Goal: Task Accomplishment & Management: Manage account settings

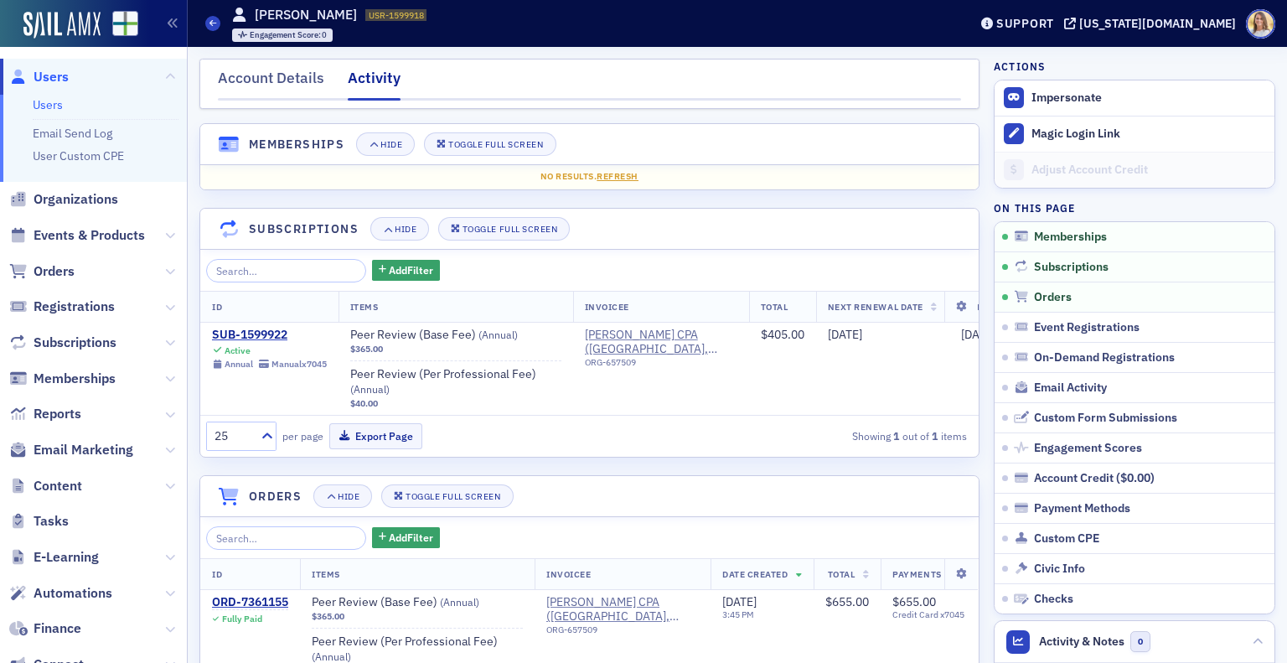
click at [57, 78] on span "Users" at bounding box center [51, 77] width 35 height 18
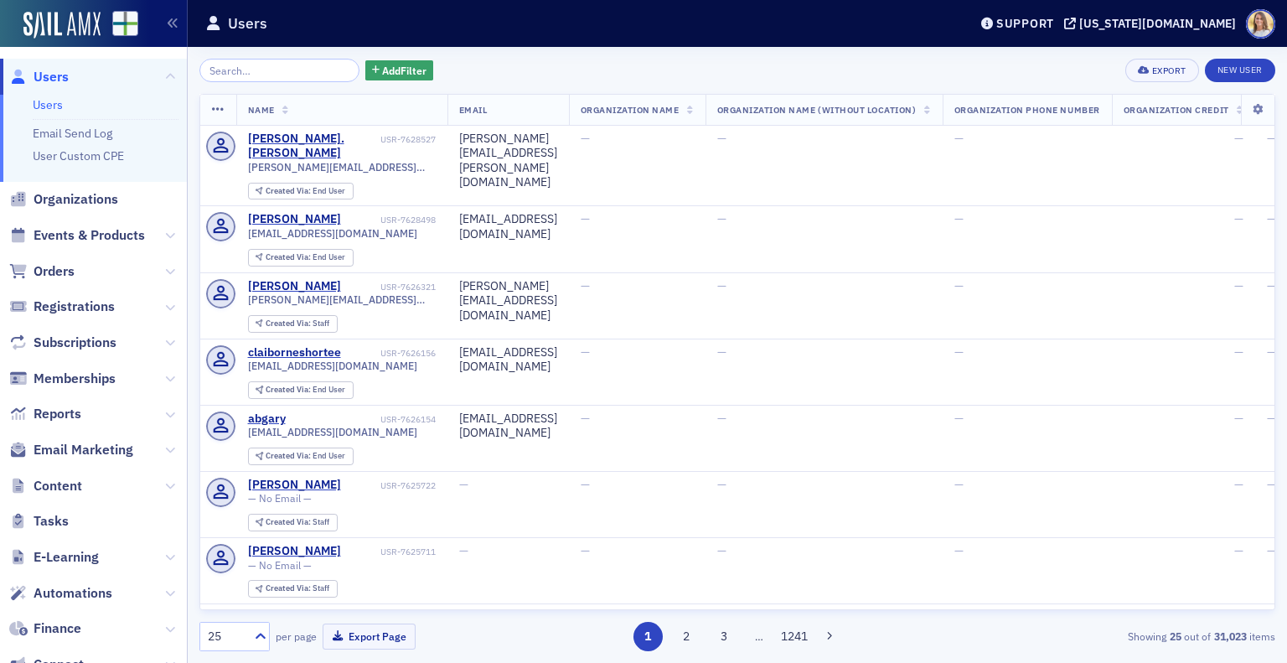
click at [272, 65] on input "search" at bounding box center [279, 70] width 160 height 23
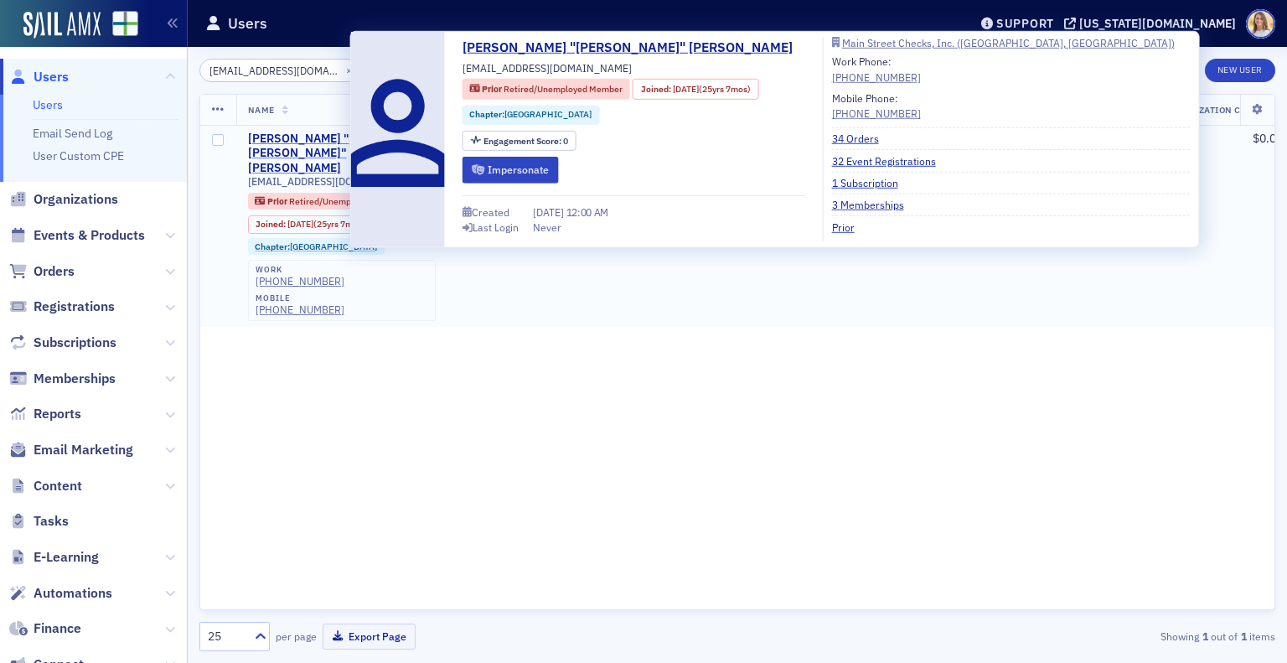
type input "[EMAIL_ADDRESS][DOMAIN_NAME]"
click at [328, 140] on div "[PERSON_NAME] "[PERSON_NAME]" [PERSON_NAME]" at bounding box center [315, 154] width 134 height 44
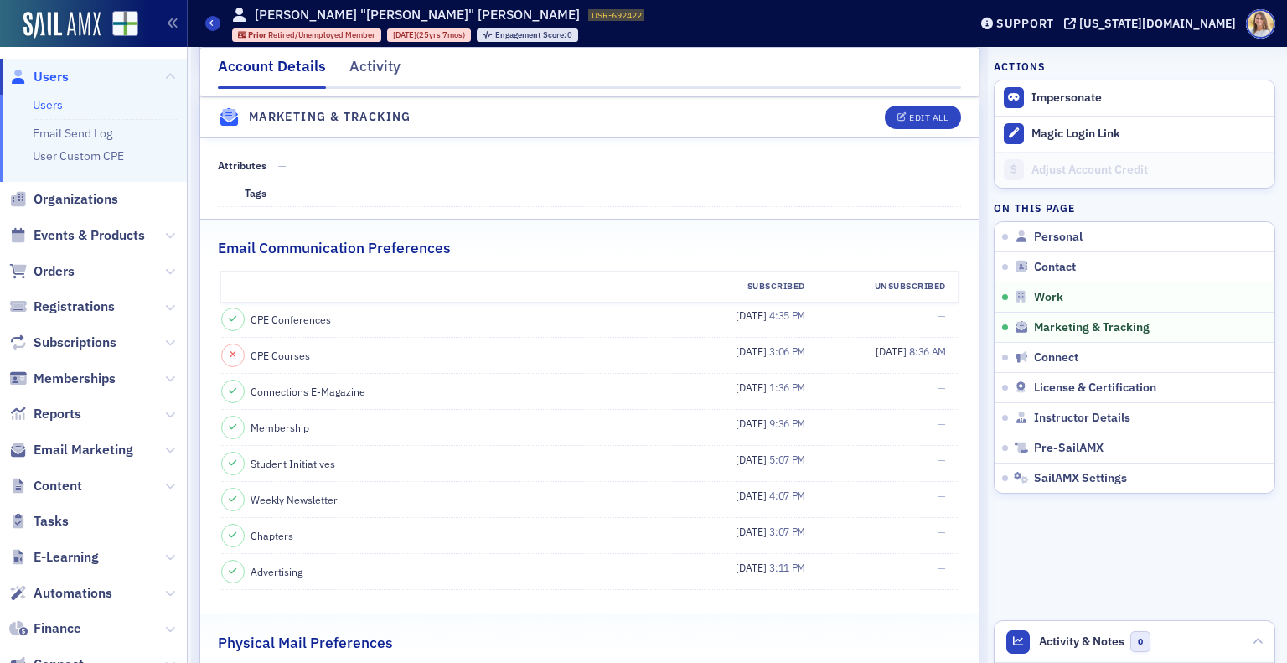
scroll to position [1743, 0]
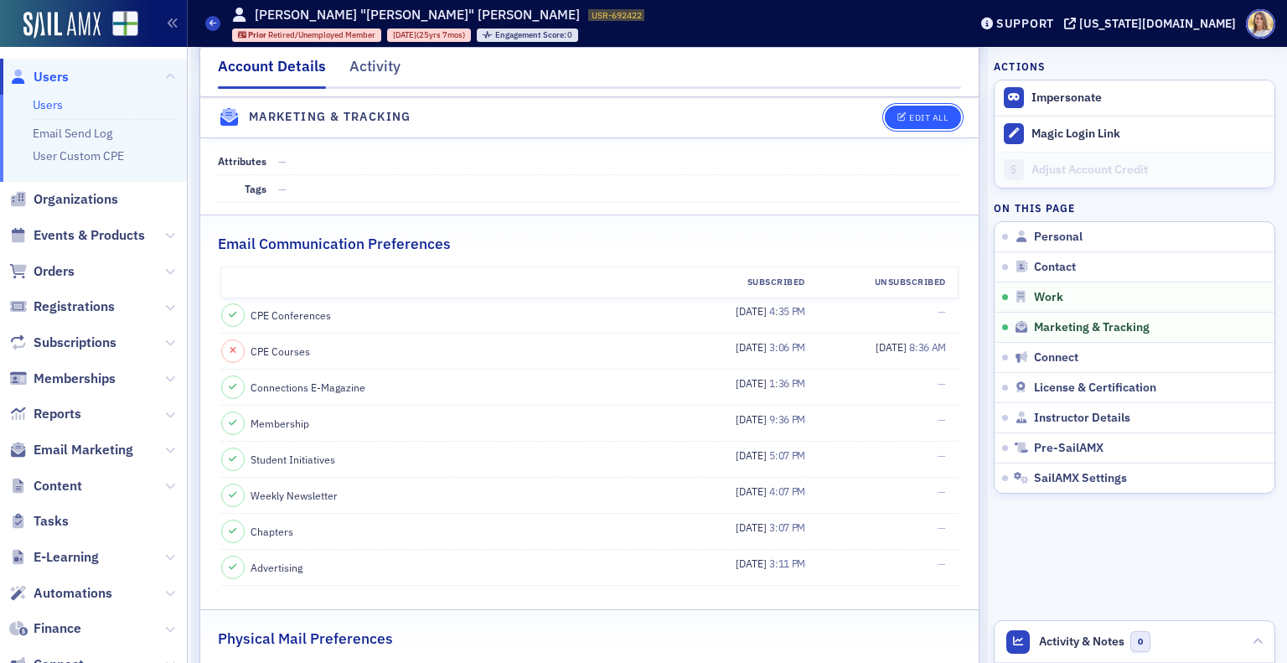
click at [909, 110] on button "Edit All" at bounding box center [922, 117] width 75 height 23
select select "US"
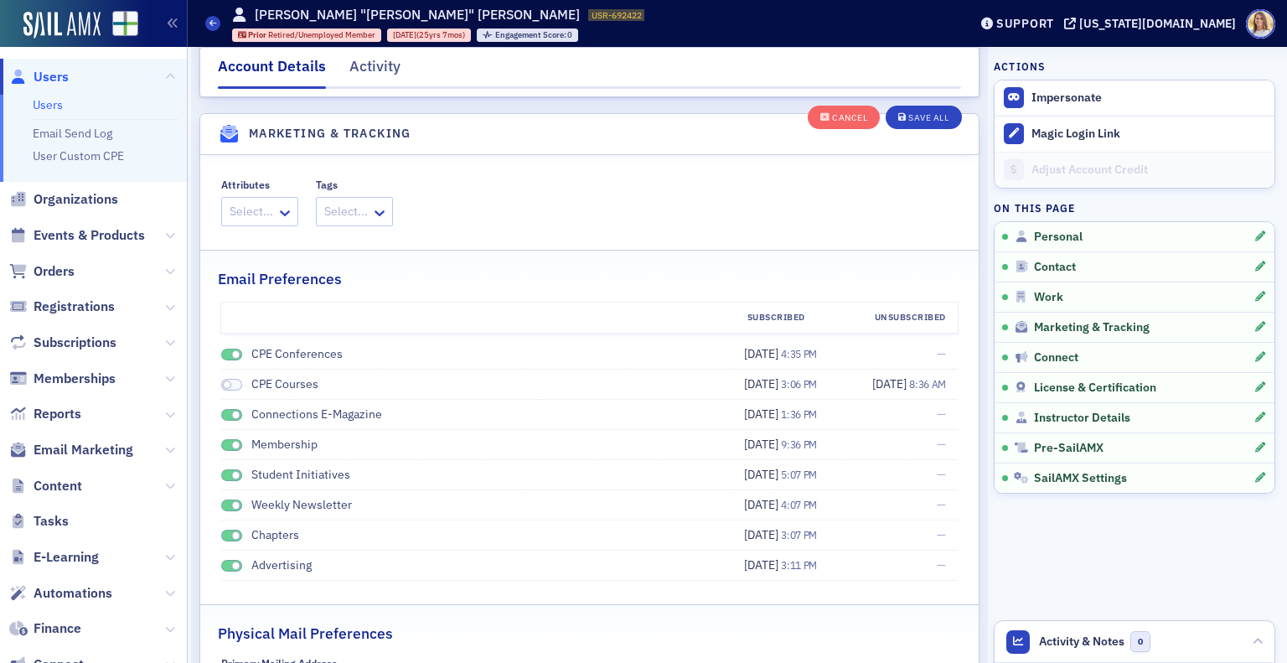
scroll to position [2267, 0]
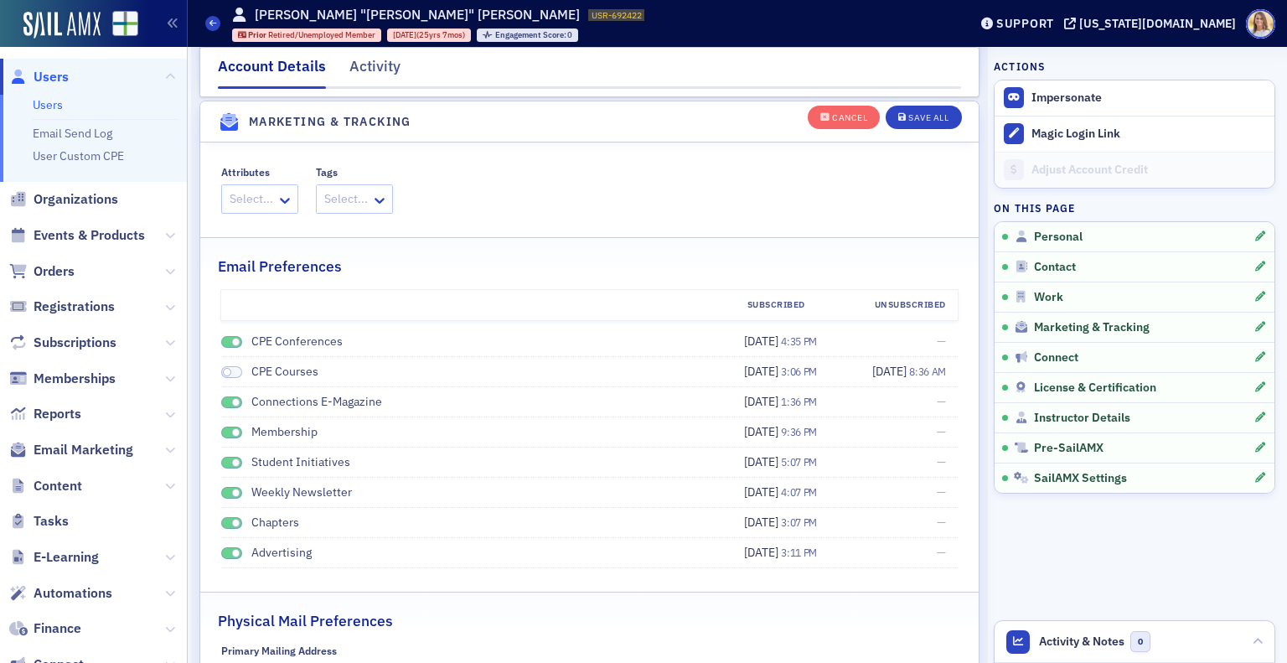
click at [235, 338] on span at bounding box center [235, 342] width 9 height 9
click at [232, 398] on span at bounding box center [235, 402] width 9 height 9
click at [231, 428] on span at bounding box center [235, 432] width 9 height 9
click at [235, 458] on span at bounding box center [235, 462] width 9 height 9
click at [235, 487] on span at bounding box center [232, 493] width 22 height 13
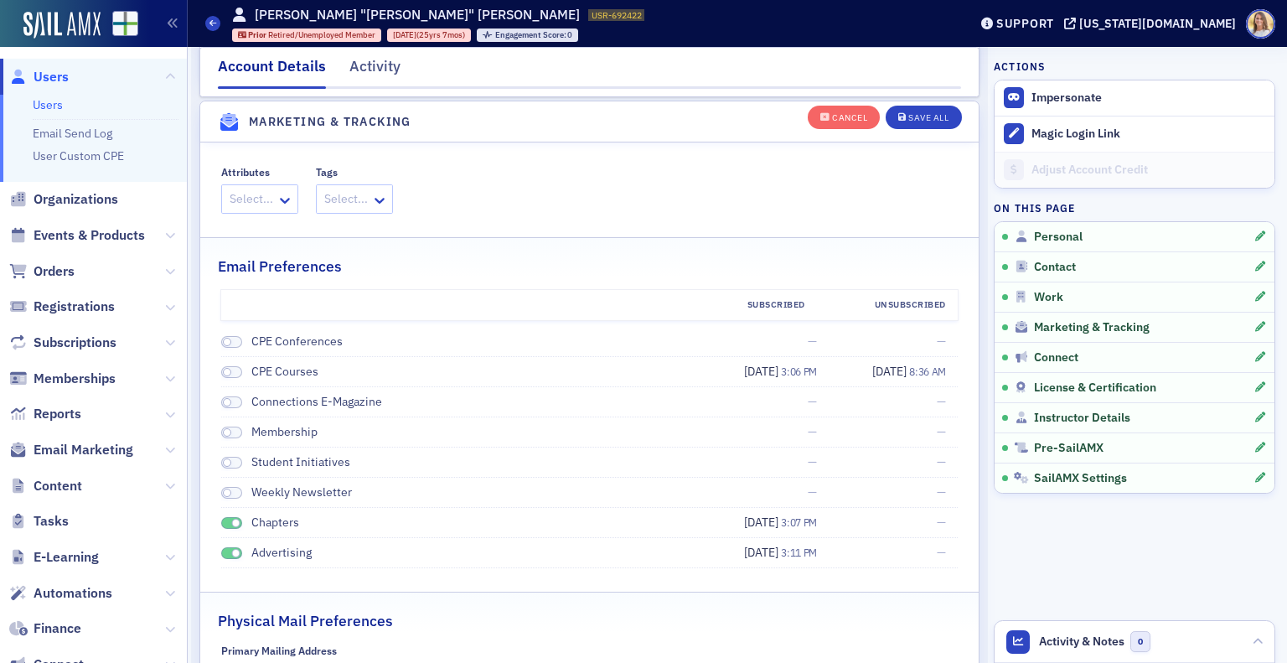
click at [230, 514] on div "Chapters" at bounding box center [460, 523] width 479 height 18
click at [231, 519] on span at bounding box center [235, 523] width 9 height 9
click at [230, 538] on li "Advertising [DATE] 3:11 PM —" at bounding box center [590, 553] width 738 height 30
click at [233, 549] on span at bounding box center [235, 553] width 9 height 9
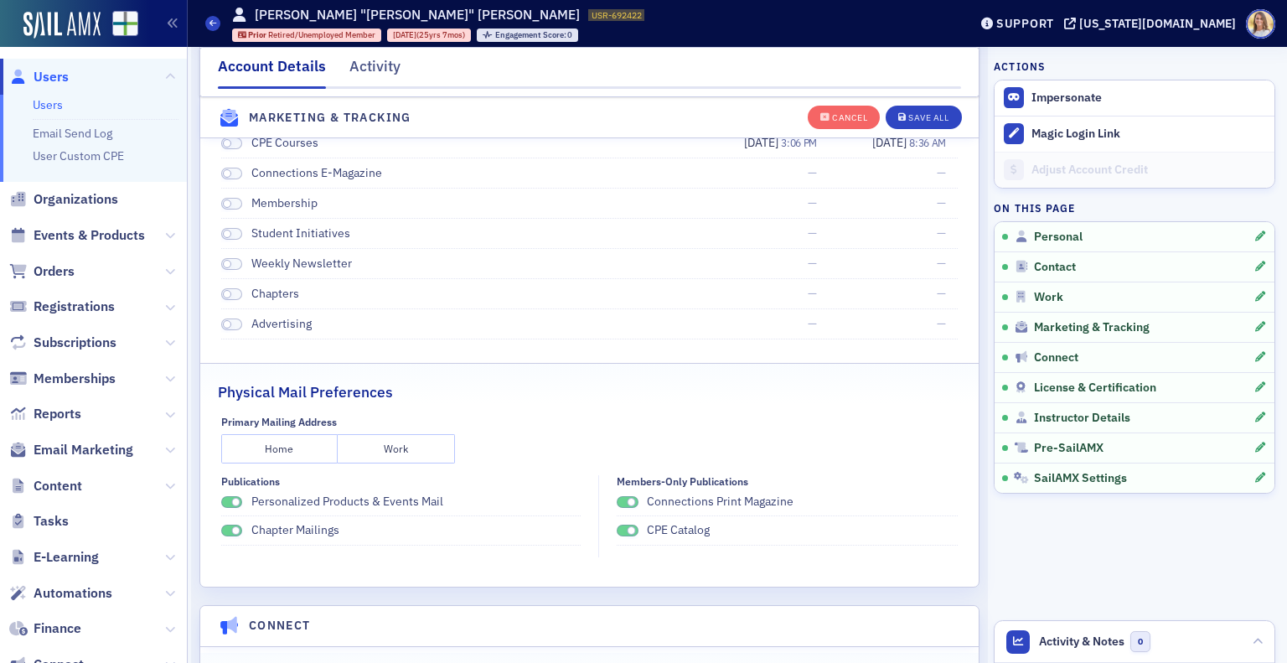
scroll to position [2501, 0]
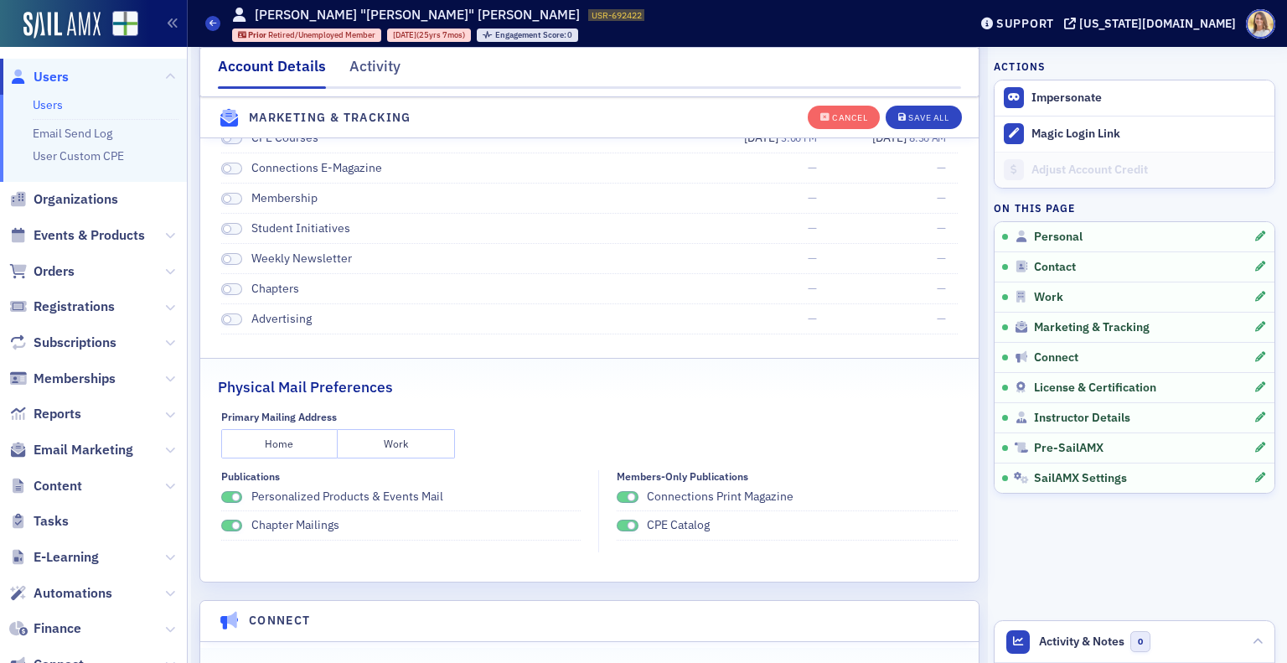
click at [627, 493] on span at bounding box center [631, 497] width 9 height 9
click at [627, 521] on span at bounding box center [631, 525] width 9 height 9
click at [235, 521] on span at bounding box center [235, 525] width 9 height 9
click at [231, 492] on span at bounding box center [232, 497] width 22 height 13
click at [919, 110] on button "Save All" at bounding box center [923, 116] width 75 height 23
